Goal: Complete application form

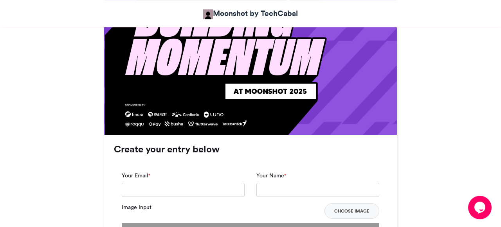
scroll to position [483, 0]
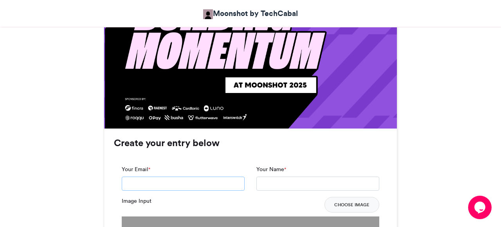
click at [167, 187] on input "Your Email *" at bounding box center [183, 184] width 123 height 14
type input "**********"
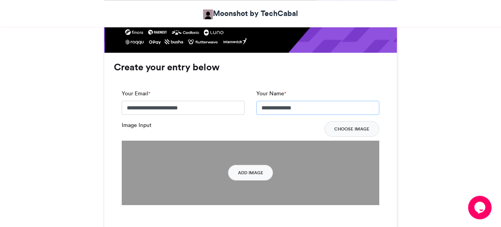
scroll to position [560, 0]
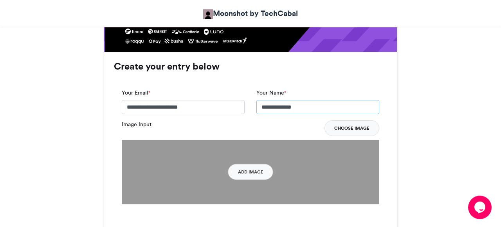
type input "**********"
click at [339, 127] on button "Choose Image" at bounding box center [351, 128] width 55 height 16
click at [259, 172] on button "Add Image" at bounding box center [250, 172] width 45 height 16
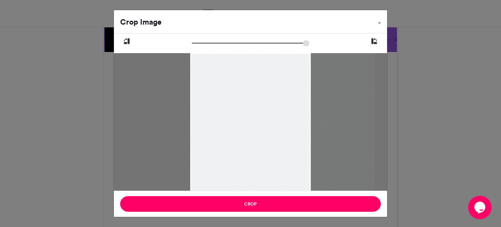
drag, startPoint x: 234, startPoint y: 139, endPoint x: 336, endPoint y: 153, distance: 103.0
click at [336, 153] on div at bounding box center [282, 122] width 184 height 138
drag, startPoint x: 309, startPoint y: 187, endPoint x: 367, endPoint y: 193, distance: 58.7
click at [367, 193] on div "Crop Image × Crop" at bounding box center [250, 114] width 274 height 208
drag, startPoint x: 194, startPoint y: 46, endPoint x: 212, endPoint y: 53, distance: 19.9
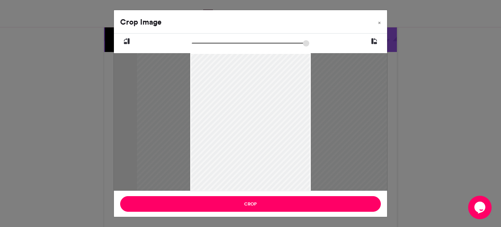
click at [212, 47] on input "zoom" at bounding box center [250, 43] width 117 height 7
drag, startPoint x: 246, startPoint y: 85, endPoint x: 276, endPoint y: 102, distance: 33.6
click at [276, 102] on div at bounding box center [337, 139] width 343 height 258
type input "******"
click at [457, 91] on div "Crop Image × Crop" at bounding box center [250, 113] width 501 height 227
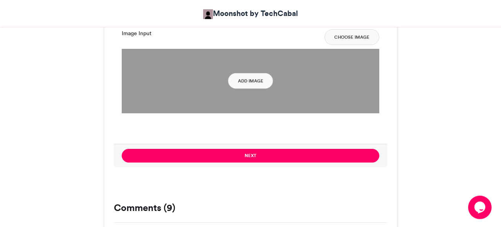
scroll to position [652, 0]
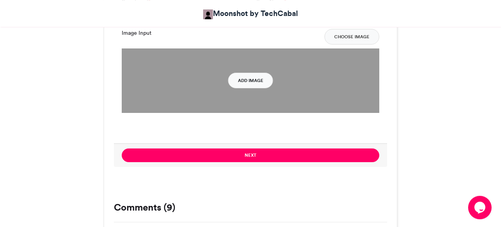
click at [262, 80] on button "Add Image" at bounding box center [250, 81] width 45 height 16
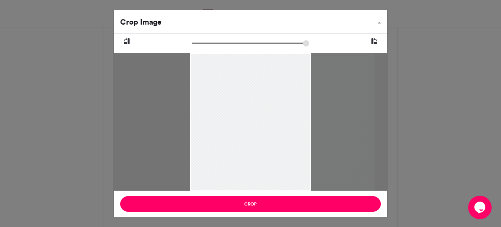
drag, startPoint x: 233, startPoint y: 120, endPoint x: 294, endPoint y: 114, distance: 60.5
click at [294, 114] on div at bounding box center [282, 122] width 184 height 138
drag, startPoint x: 196, startPoint y: 47, endPoint x: 205, endPoint y: 47, distance: 9.8
click at [205, 47] on input "zoom" at bounding box center [250, 43] width 117 height 7
drag, startPoint x: 248, startPoint y: 104, endPoint x: 275, endPoint y: 104, distance: 27.4
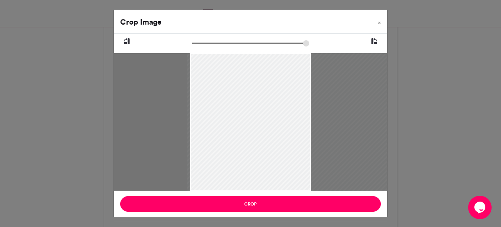
click at [275, 104] on div at bounding box center [326, 121] width 278 height 208
type input "******"
click at [205, 42] on input "zoom" at bounding box center [250, 43] width 117 height 7
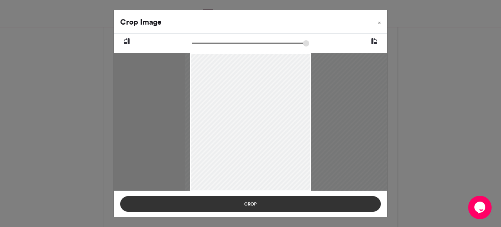
click at [275, 202] on button "Crop" at bounding box center [250, 204] width 260 height 16
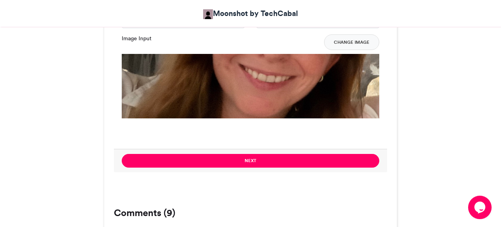
scroll to position [655, 0]
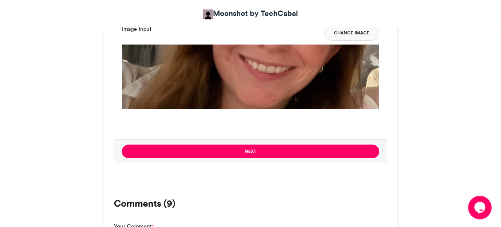
click at [347, 34] on button "Change Image" at bounding box center [351, 33] width 55 height 16
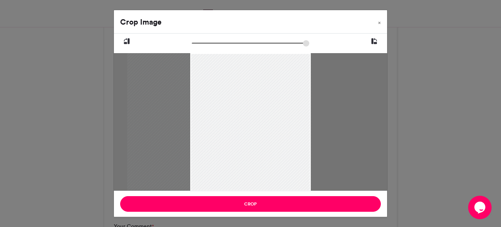
drag, startPoint x: 271, startPoint y: 159, endPoint x: 228, endPoint y: 158, distance: 42.7
click at [228, 158] on div at bounding box center [219, 122] width 184 height 138
drag, startPoint x: 192, startPoint y: 58, endPoint x: 166, endPoint y: 60, distance: 25.5
click at [166, 60] on div at bounding box center [219, 122] width 184 height 138
drag, startPoint x: 192, startPoint y: 45, endPoint x: 204, endPoint y: 48, distance: 12.5
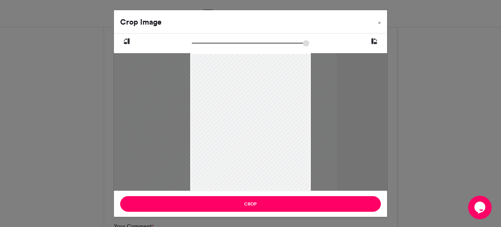
click at [204, 47] on input "zoom" at bounding box center [250, 43] width 117 height 7
drag, startPoint x: 264, startPoint y: 81, endPoint x: 197, endPoint y: 114, distance: 75.0
click at [197, 114] on div at bounding box center [179, 152] width 264 height 198
drag, startPoint x: 204, startPoint y: 47, endPoint x: 208, endPoint y: 49, distance: 4.9
type input "******"
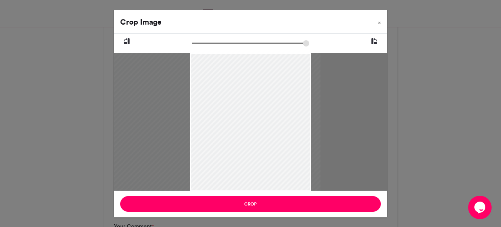
click at [208, 47] on input "zoom" at bounding box center [250, 43] width 117 height 7
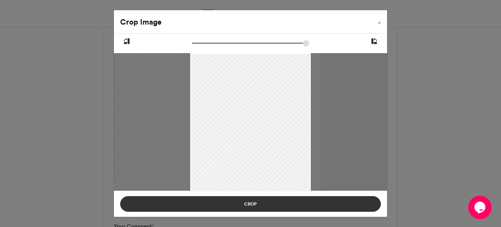
click at [258, 205] on button "Crop" at bounding box center [250, 204] width 260 height 16
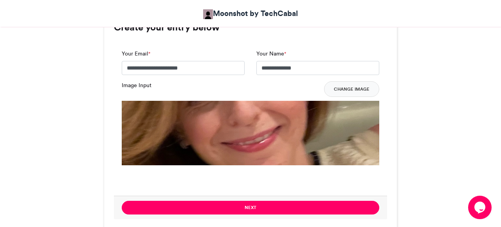
scroll to position [610, 0]
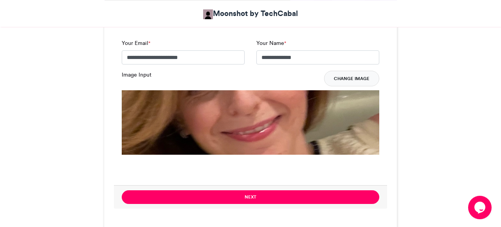
click at [365, 77] on button "Change Image" at bounding box center [351, 79] width 55 height 16
click at [348, 79] on button "Change Image" at bounding box center [351, 79] width 55 height 16
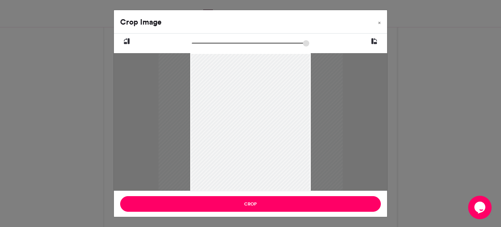
drag, startPoint x: 252, startPoint y: 109, endPoint x: 185, endPoint y: 97, distance: 68.4
drag, startPoint x: 299, startPoint y: 63, endPoint x: 248, endPoint y: 60, distance: 50.9
click at [232, 75] on div at bounding box center [250, 122] width 184 height 138
drag, startPoint x: 291, startPoint y: 75, endPoint x: 232, endPoint y: 64, distance: 60.8
click at [198, 44] on input "zoom" at bounding box center [250, 43] width 117 height 7
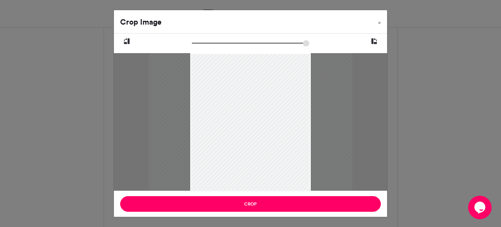
drag, startPoint x: 266, startPoint y: 70, endPoint x: 193, endPoint y: 62, distance: 73.2
drag, startPoint x: 197, startPoint y: 46, endPoint x: 206, endPoint y: 47, distance: 9.0
drag, startPoint x: 201, startPoint y: 47, endPoint x: 205, endPoint y: 47, distance: 4.7
click at [205, 47] on input "zoom" at bounding box center [250, 43] width 117 height 7
drag, startPoint x: 271, startPoint y: 87, endPoint x: 211, endPoint y: 83, distance: 60.4
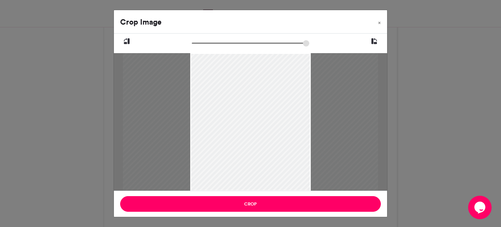
click at [211, 83] on div at bounding box center [250, 122] width 255 height 191
drag, startPoint x: 211, startPoint y: 83, endPoint x: 277, endPoint y: 93, distance: 66.4
drag, startPoint x: 277, startPoint y: 93, endPoint x: 227, endPoint y: 93, distance: 49.7
drag, startPoint x: 212, startPoint y: 77, endPoint x: 162, endPoint y: 90, distance: 52.6
click at [162, 90] on div at bounding box center [199, 135] width 255 height 191
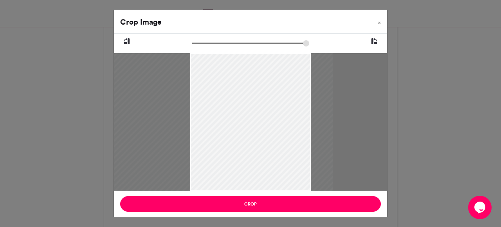
type input "******"
click at [208, 47] on input "zoom" at bounding box center [250, 43] width 117 height 7
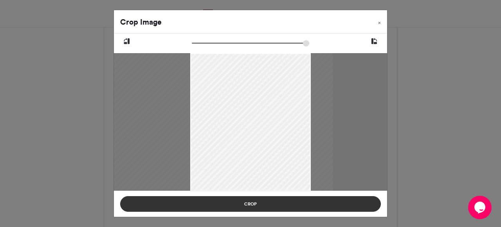
click at [242, 205] on button "Crop" at bounding box center [250, 204] width 260 height 16
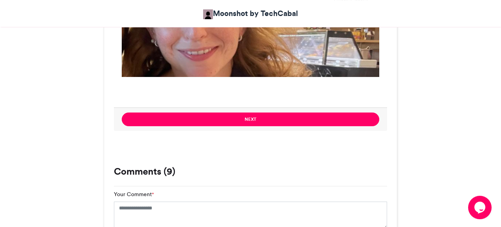
scroll to position [696, 0]
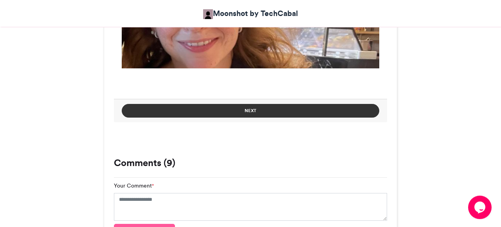
click at [248, 112] on button "Next" at bounding box center [250, 111] width 257 height 14
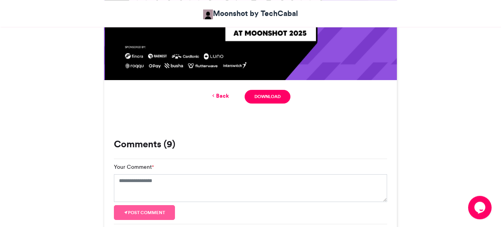
scroll to position [532, 0]
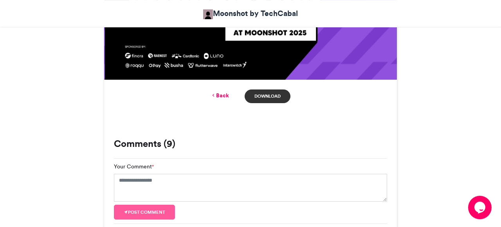
click at [280, 98] on link "Download" at bounding box center [267, 97] width 46 height 14
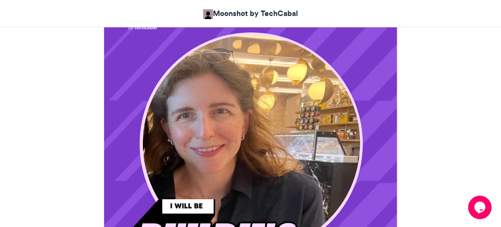
scroll to position [251, 0]
